Goal: Task Accomplishment & Management: Use online tool/utility

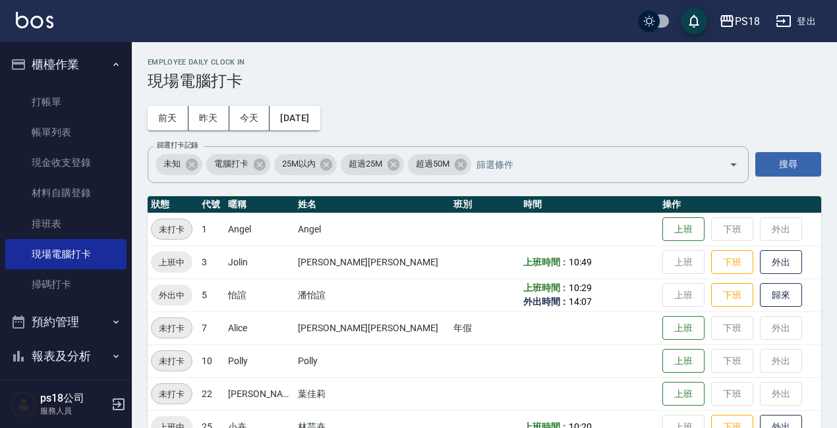
scroll to position [328, 0]
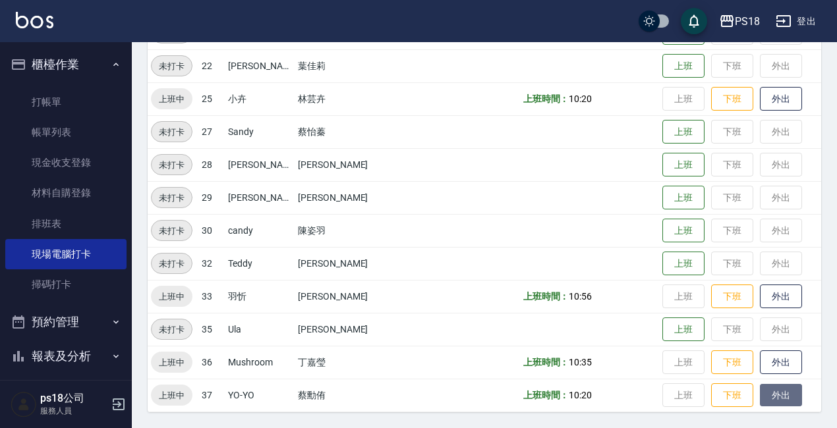
click at [760, 402] on button "外出" at bounding box center [781, 395] width 42 height 23
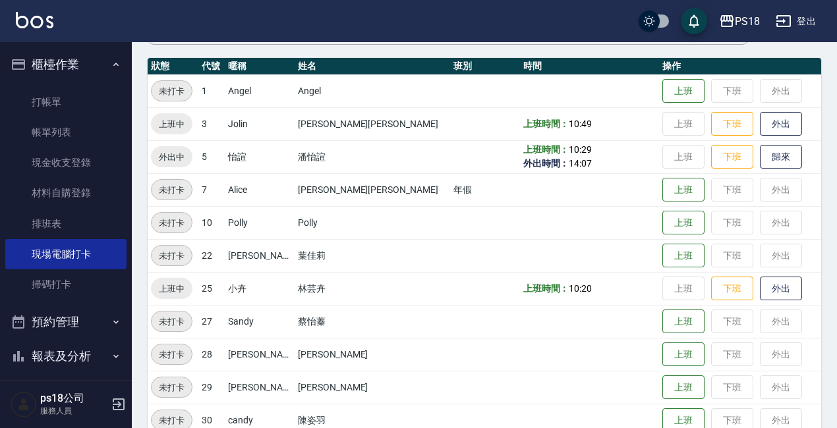
scroll to position [0, 0]
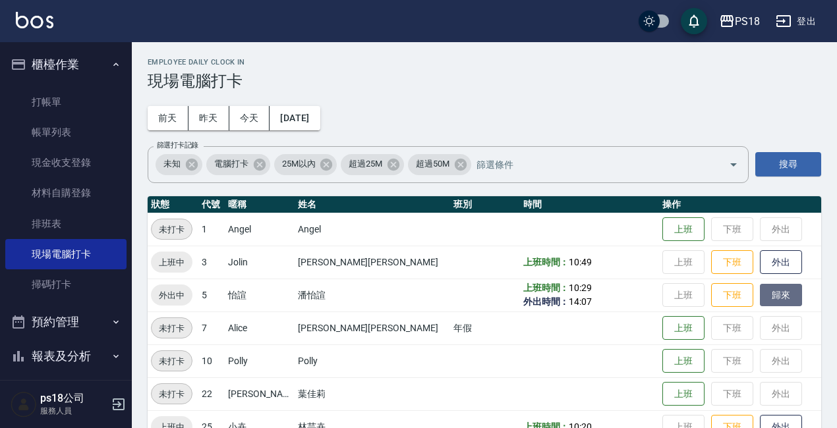
click at [760, 293] on button "歸來" at bounding box center [781, 295] width 42 height 23
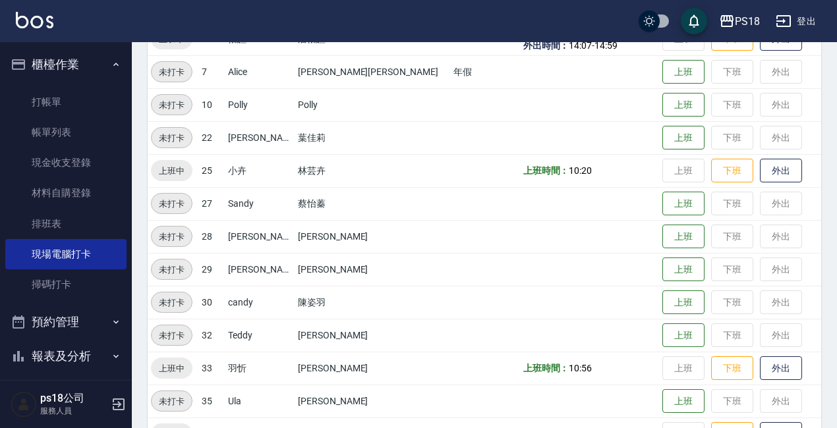
scroll to position [328, 0]
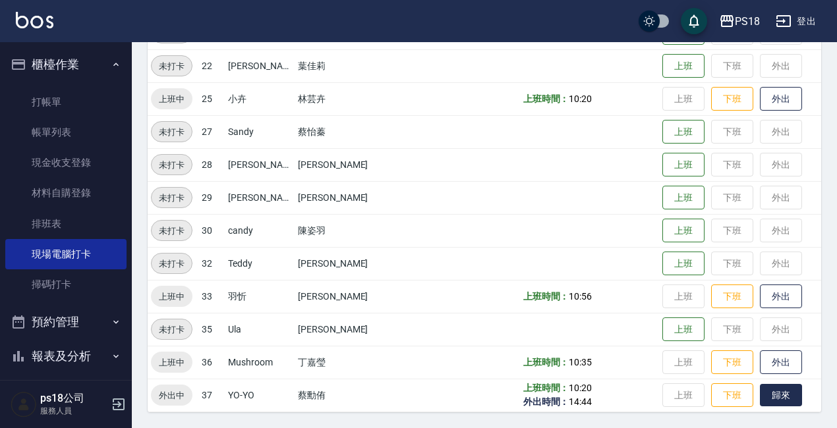
click at [762, 391] on button "歸來" at bounding box center [781, 395] width 42 height 23
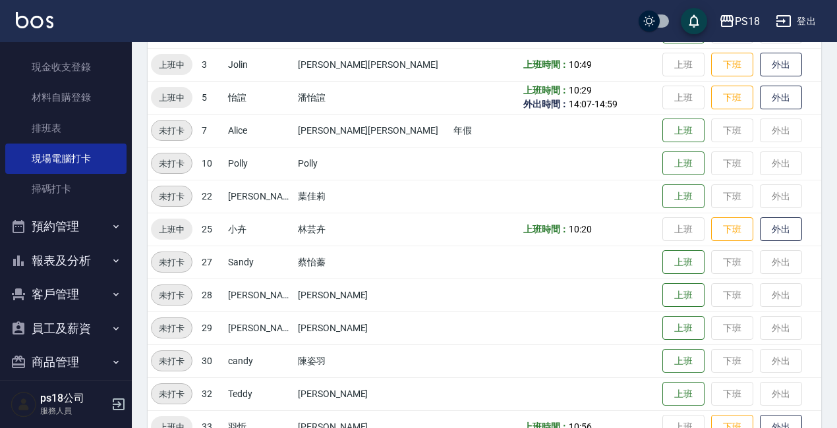
scroll to position [111, 0]
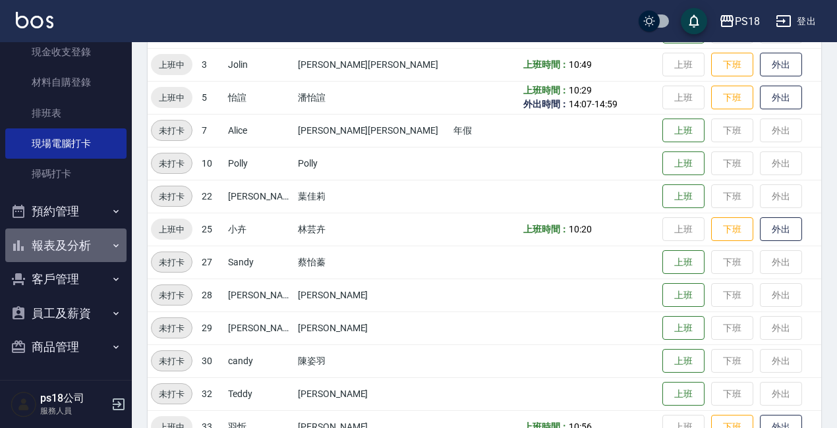
click at [68, 249] on button "報表及分析" at bounding box center [65, 246] width 121 height 34
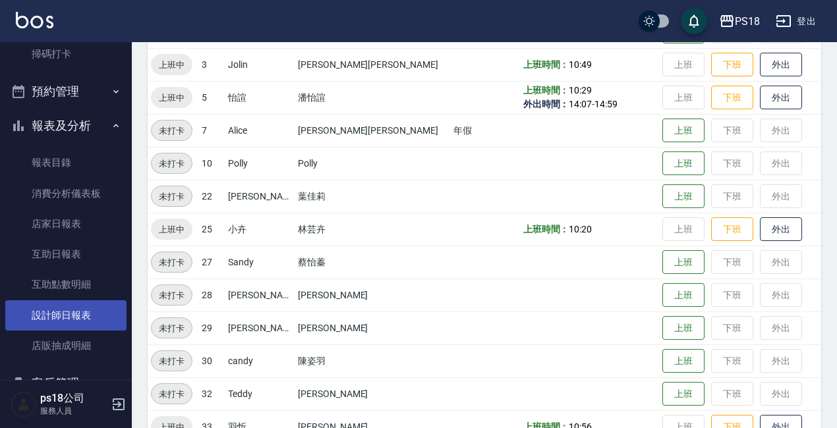
scroll to position [243, 0]
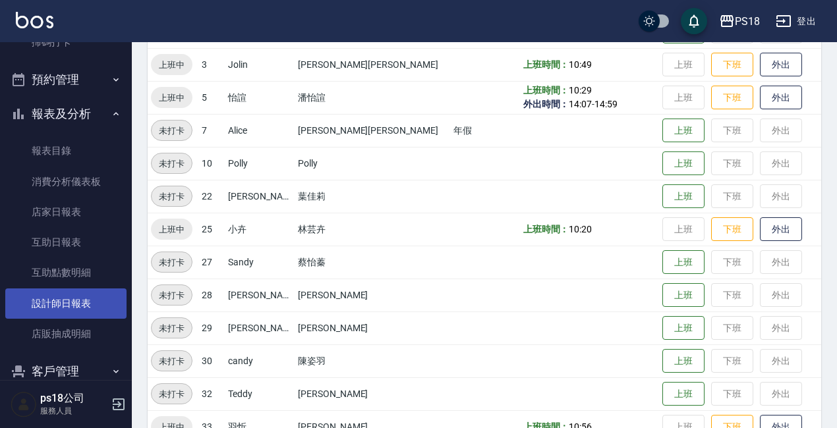
click at [63, 306] on link "設計師日報表" at bounding box center [65, 304] width 121 height 30
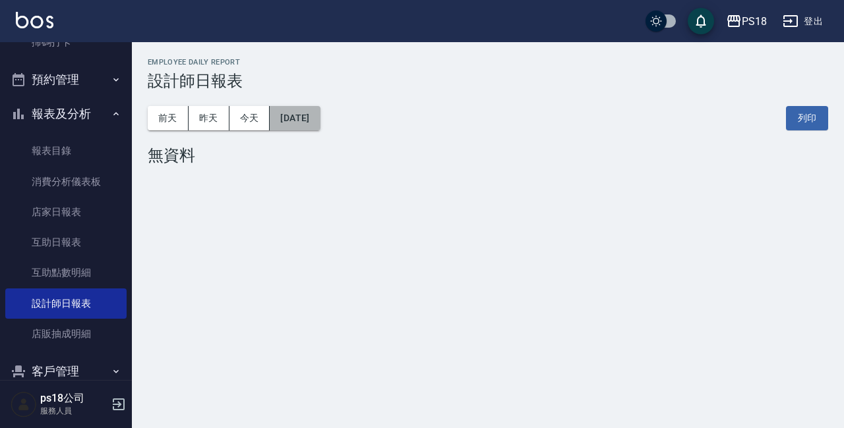
click at [320, 123] on button "[DATE]" at bounding box center [295, 118] width 50 height 24
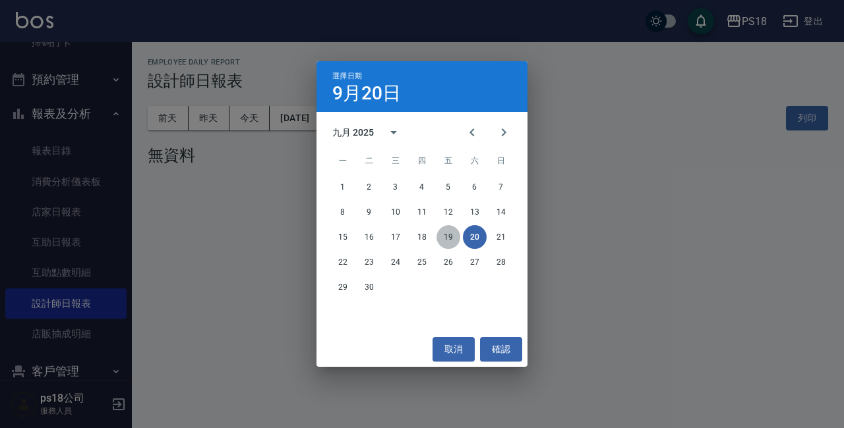
click at [447, 235] on button "19" at bounding box center [448, 237] width 24 height 24
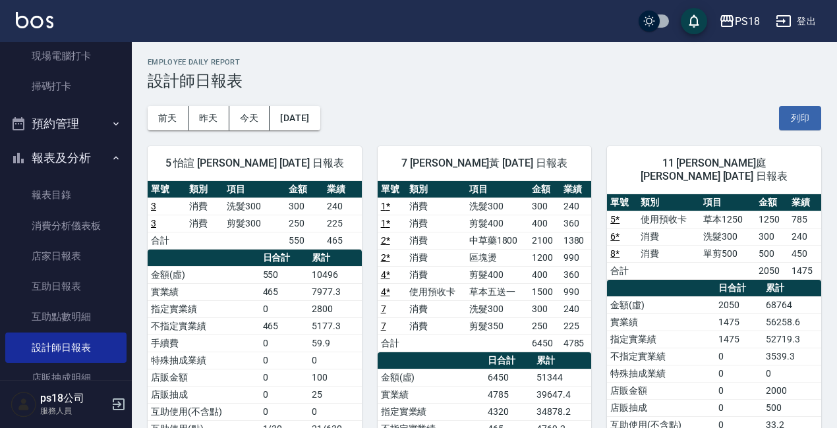
scroll to position [177, 0]
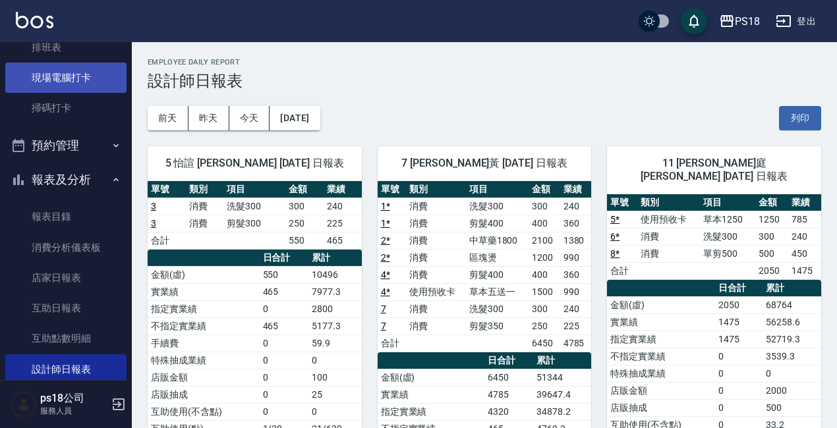
click at [75, 83] on link "現場電腦打卡" at bounding box center [65, 78] width 121 height 30
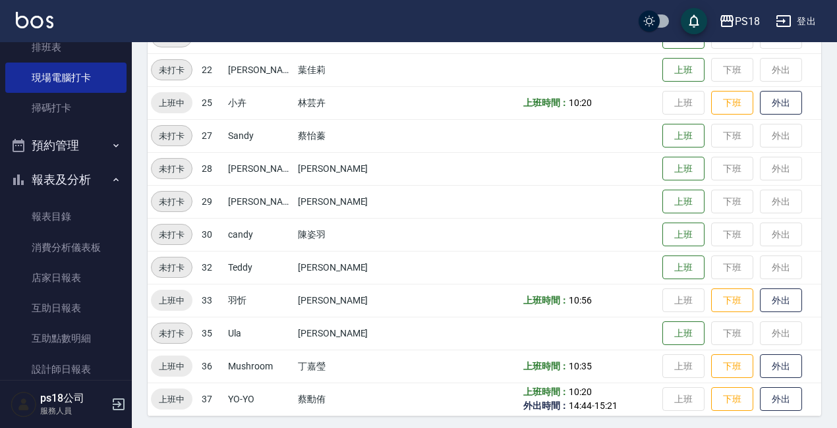
scroll to position [328, 0]
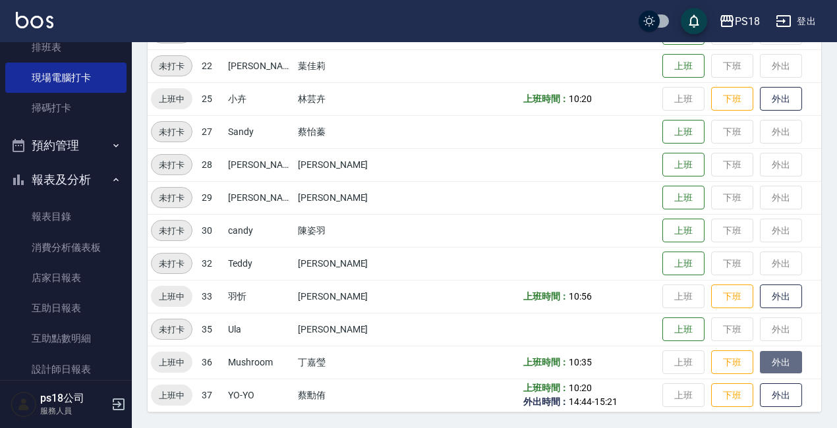
click at [760, 370] on button "外出" at bounding box center [781, 362] width 42 height 23
click at [767, 371] on button "歸來" at bounding box center [781, 362] width 42 height 23
